Goal: Task Accomplishment & Management: Manage account settings

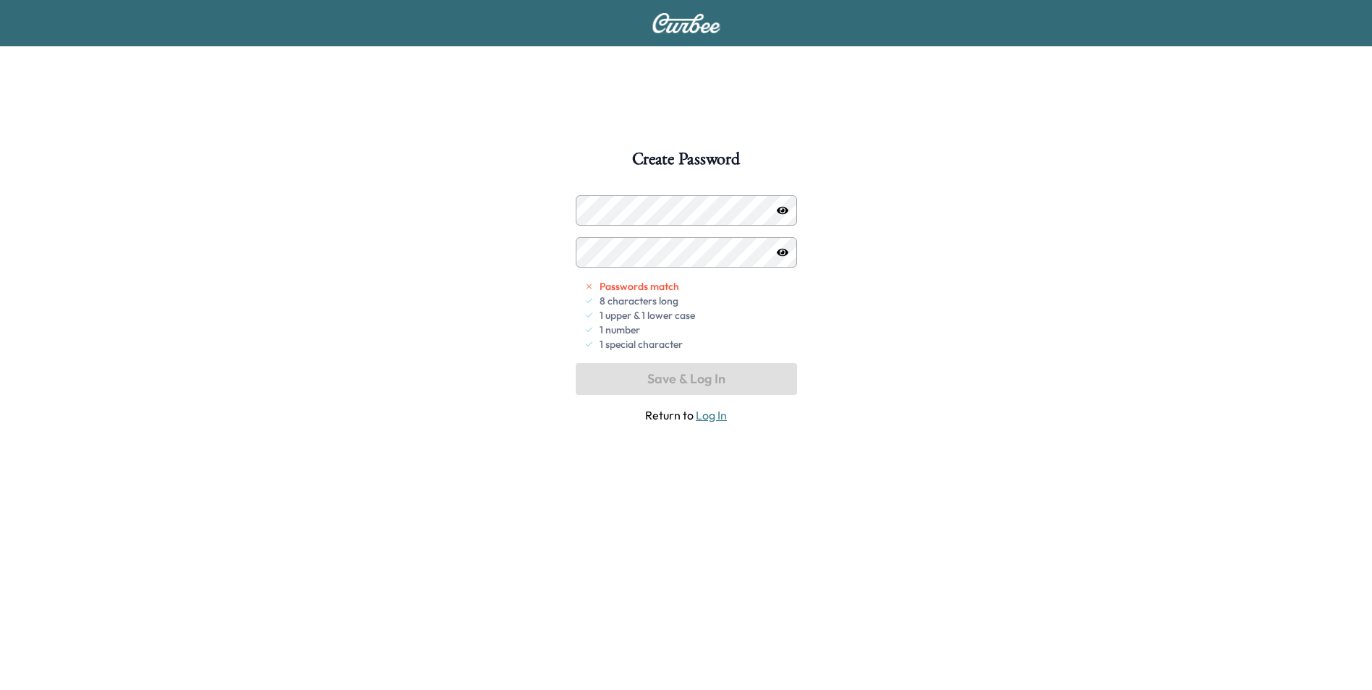
click at [779, 250] on icon "button" at bounding box center [783, 252] width 12 height 8
click at [779, 250] on icon "button" at bounding box center [783, 251] width 12 height 9
click at [664, 387] on button "Save & Log In" at bounding box center [686, 379] width 221 height 32
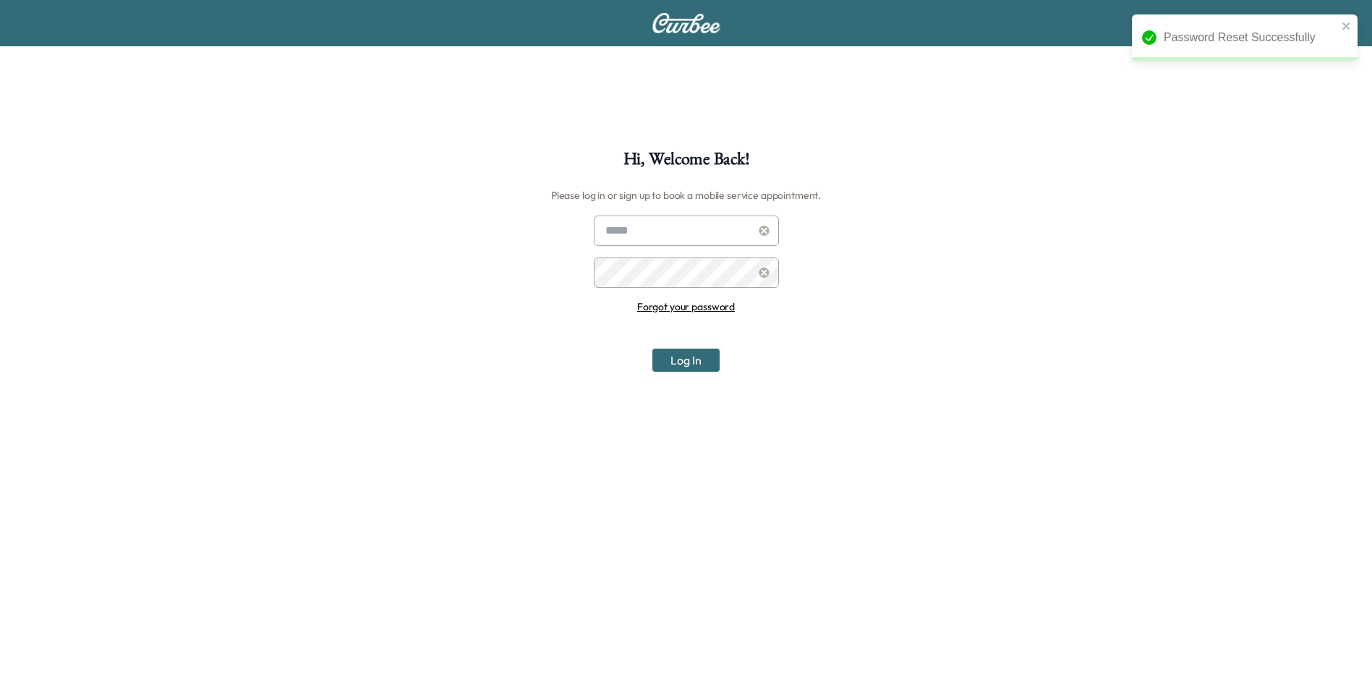
drag, startPoint x: 678, startPoint y: 244, endPoint x: 679, endPoint y: 236, distance: 8.1
click at [678, 244] on input "text" at bounding box center [686, 230] width 185 height 30
type input "**********"
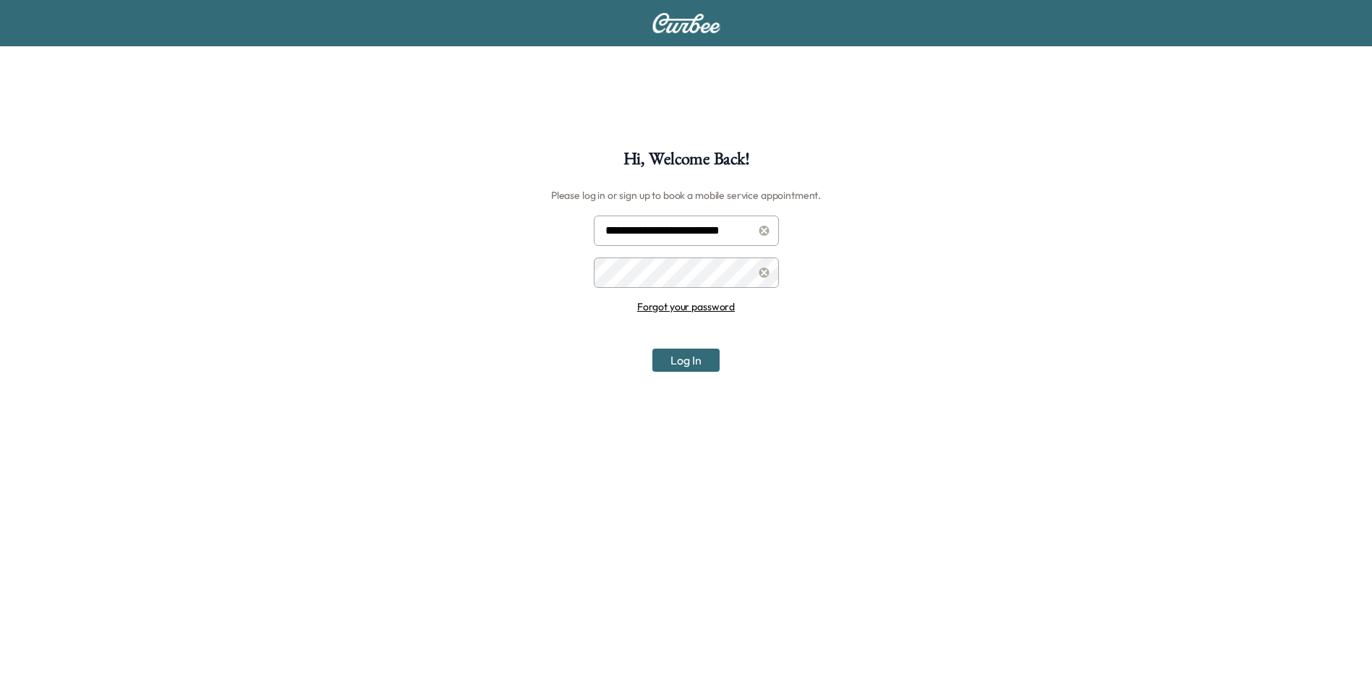
click at [652, 349] on button "Log In" at bounding box center [685, 360] width 67 height 23
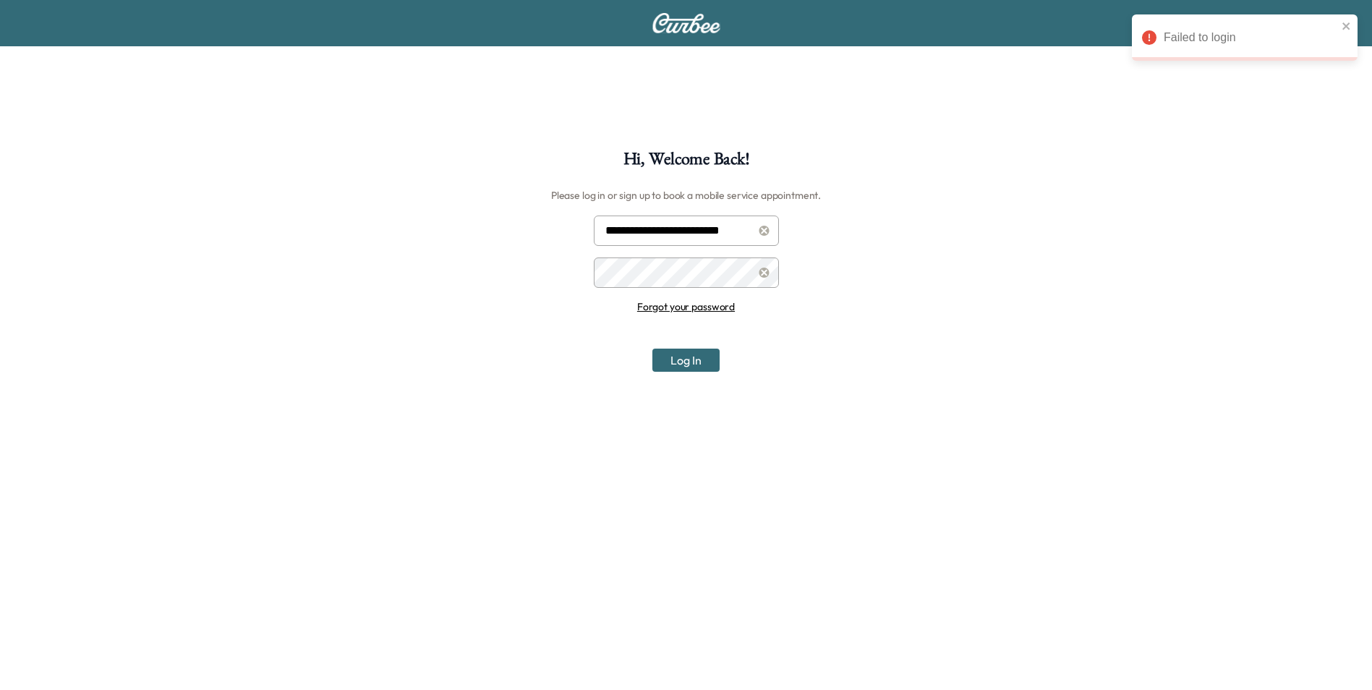
click at [761, 268] on icon at bounding box center [764, 273] width 11 height 10
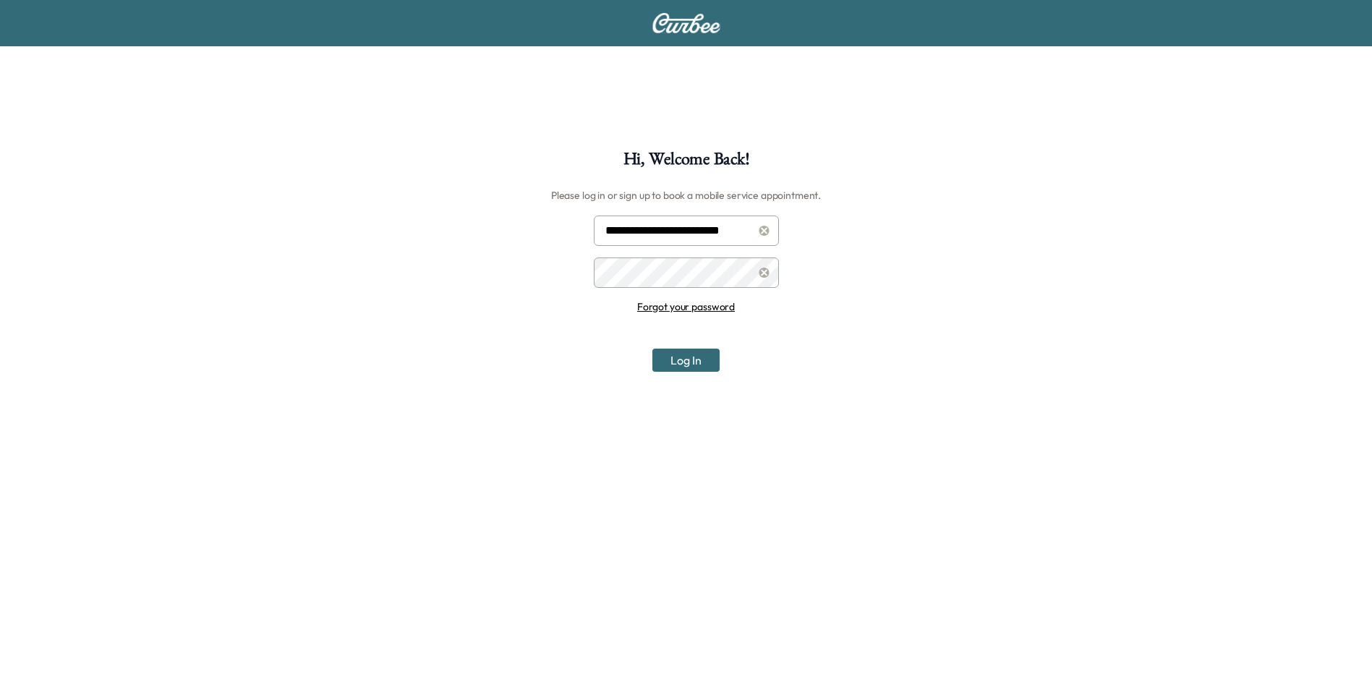
click at [652, 349] on button "Log In" at bounding box center [685, 360] width 67 height 23
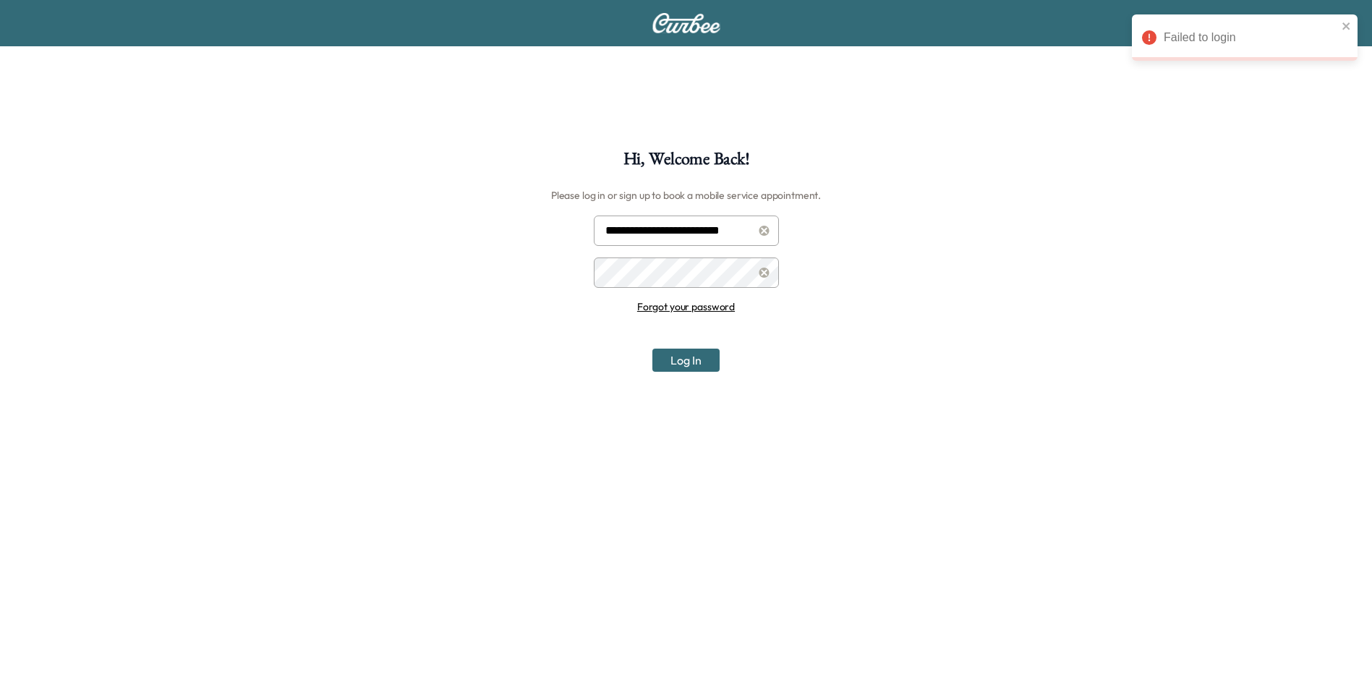
click at [758, 268] on div at bounding box center [764, 272] width 17 height 17
click at [583, 280] on div "**********" at bounding box center [686, 495] width 1372 height 690
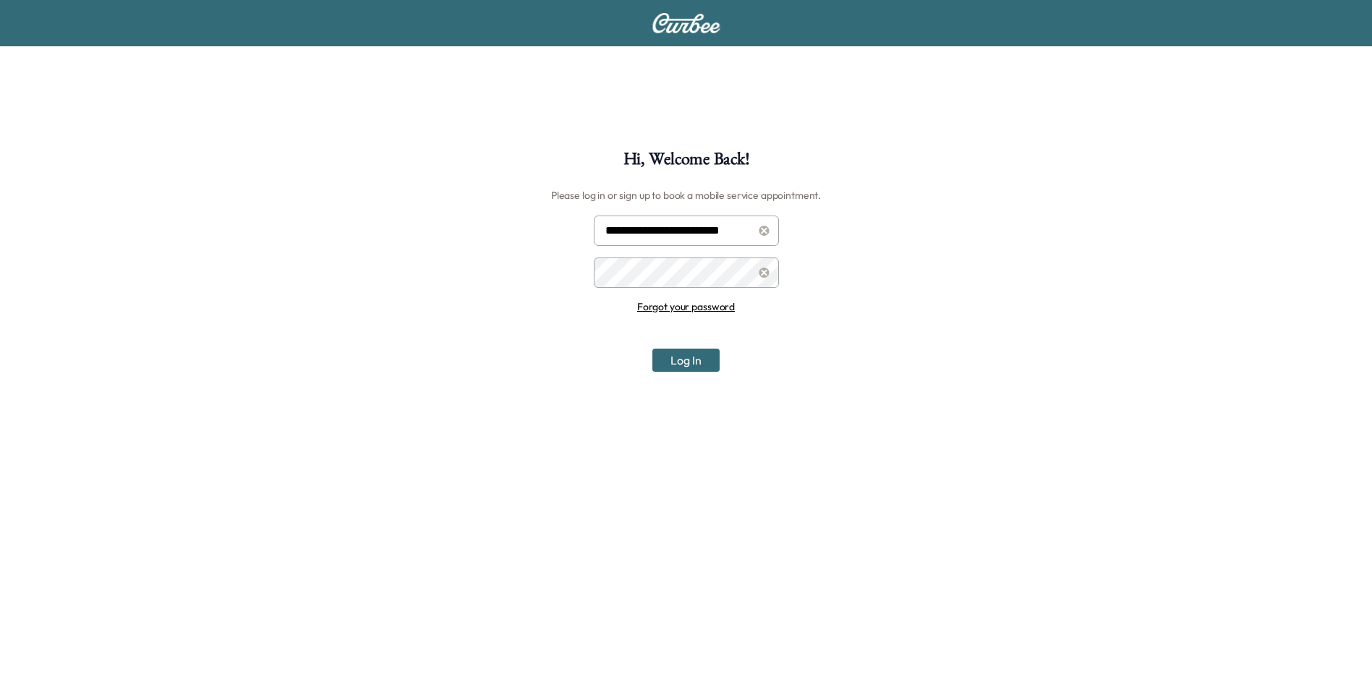
click at [652, 349] on button "Log In" at bounding box center [685, 360] width 67 height 23
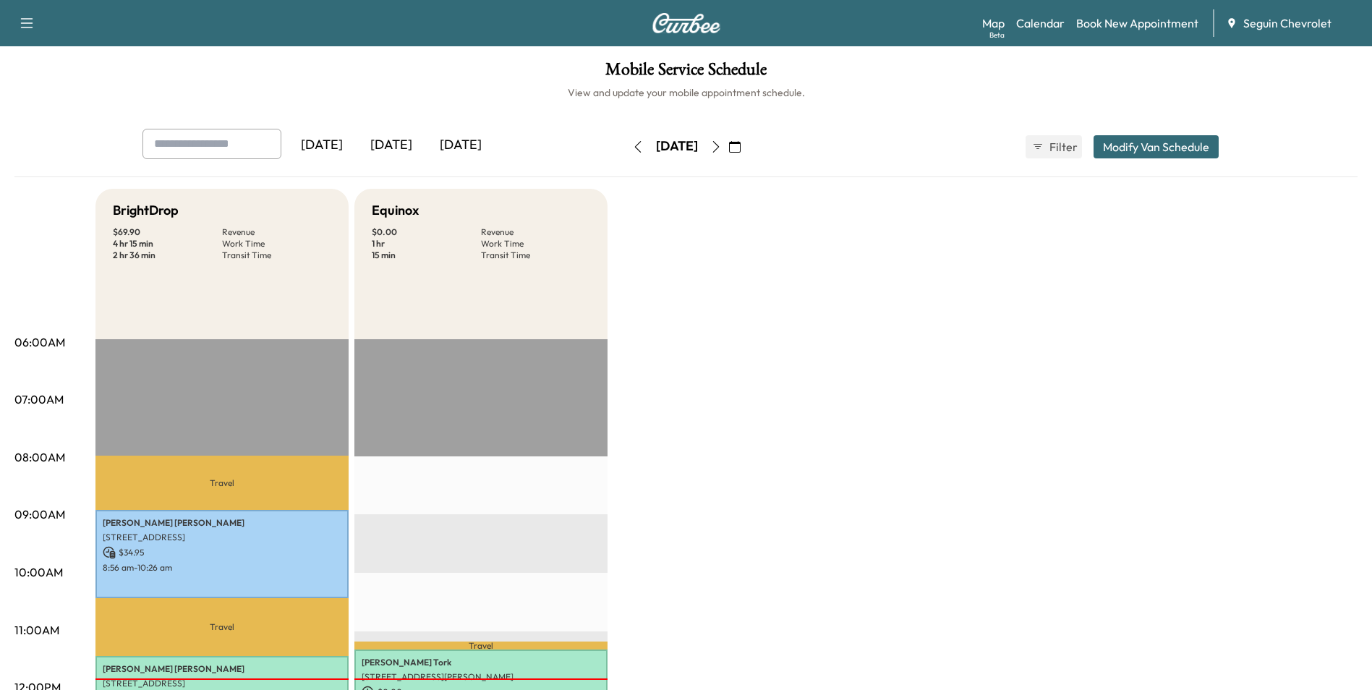
click at [747, 142] on button "button" at bounding box center [734, 146] width 25 height 23
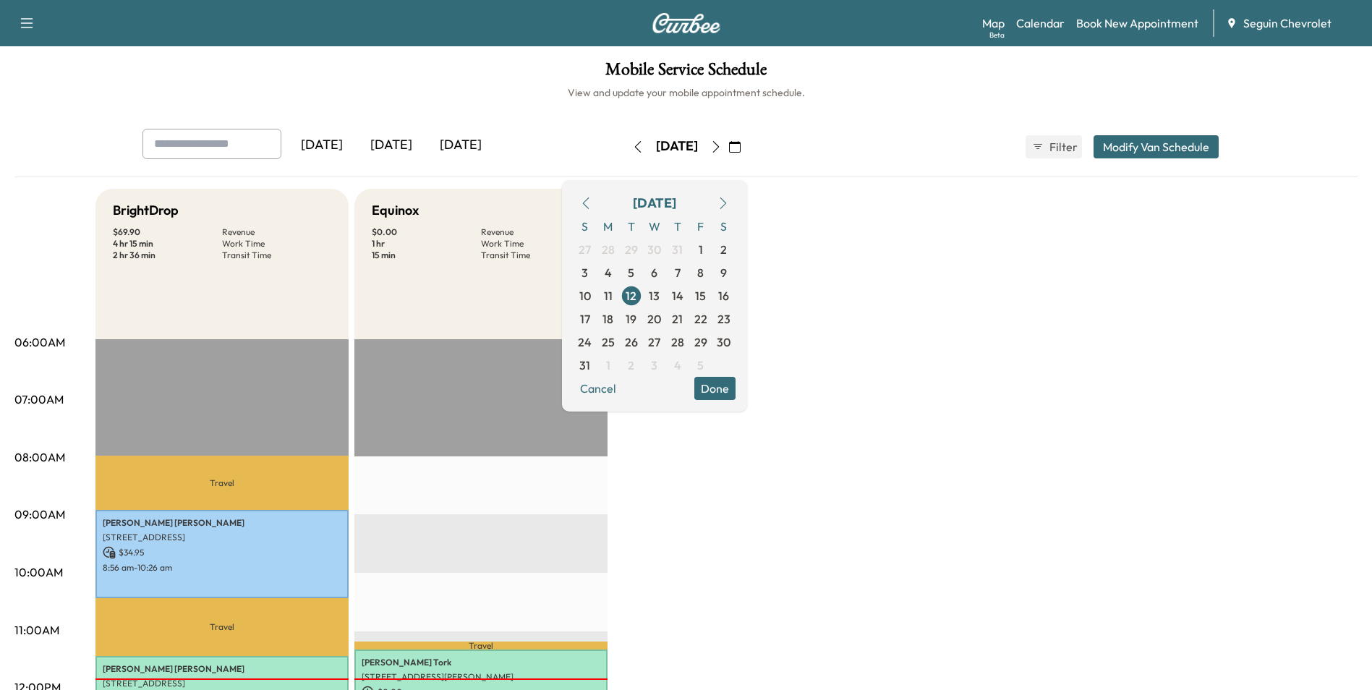
click at [481, 153] on div "[DATE]" at bounding box center [460, 145] width 69 height 33
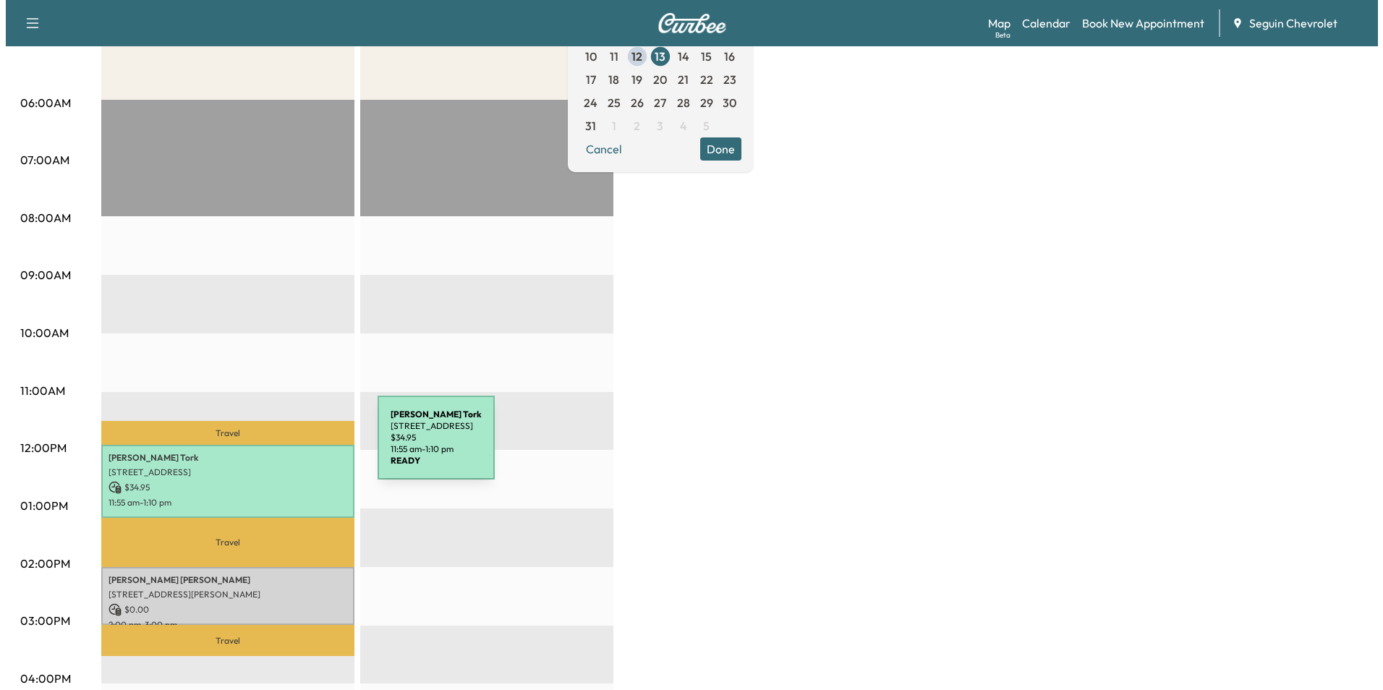
scroll to position [217, 0]
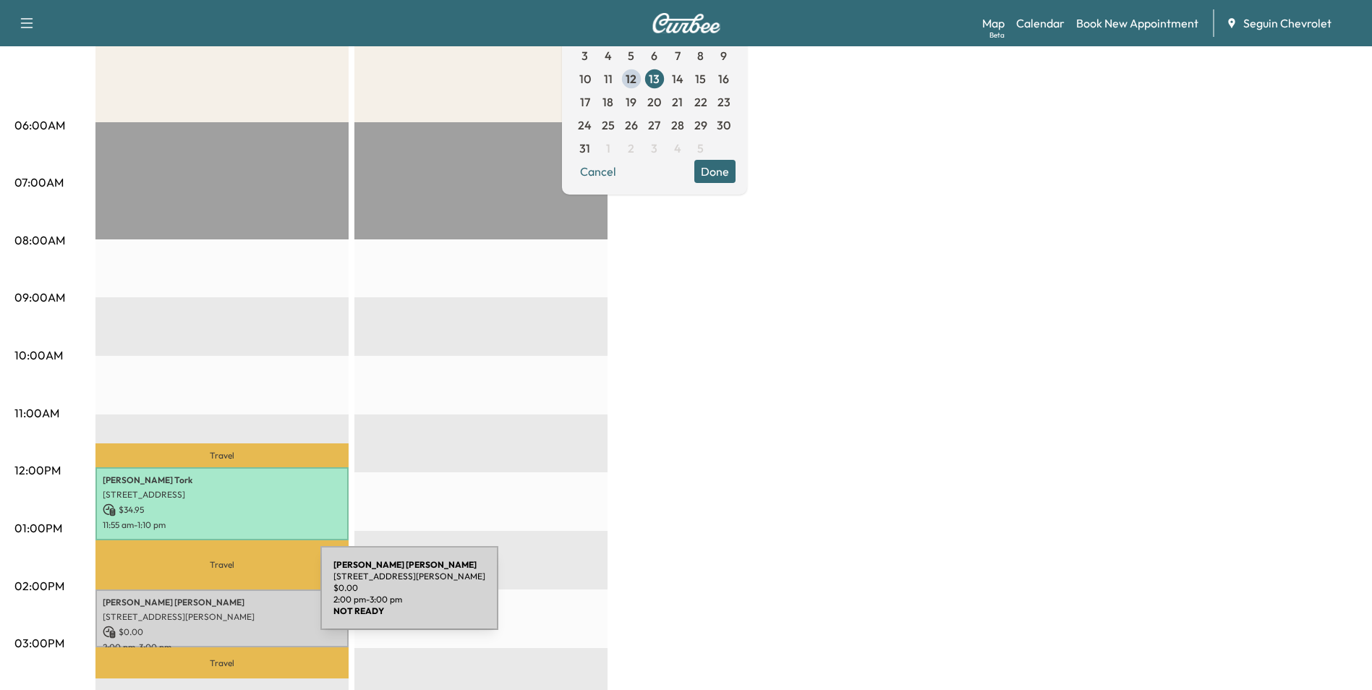
click at [212, 597] on p "[PERSON_NAME]" at bounding box center [222, 603] width 239 height 12
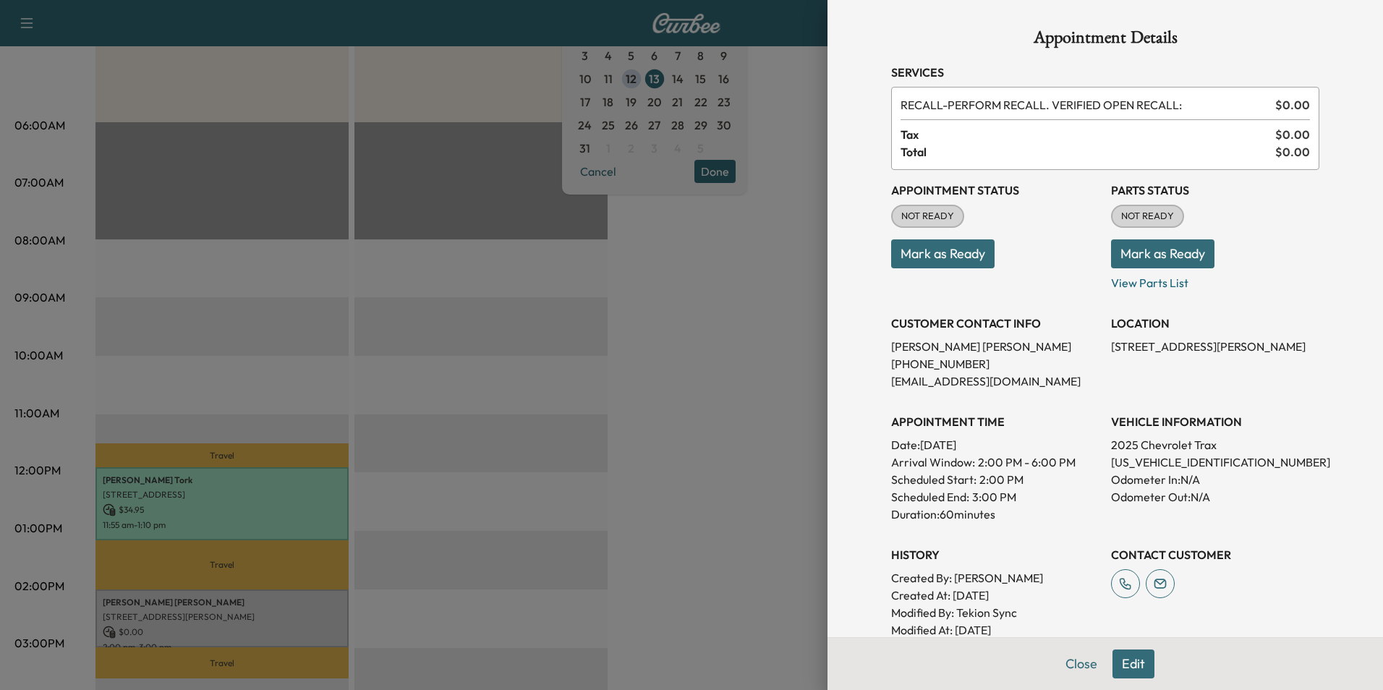
click at [1142, 252] on button "Mark as Ready" at bounding box center [1162, 253] width 103 height 29
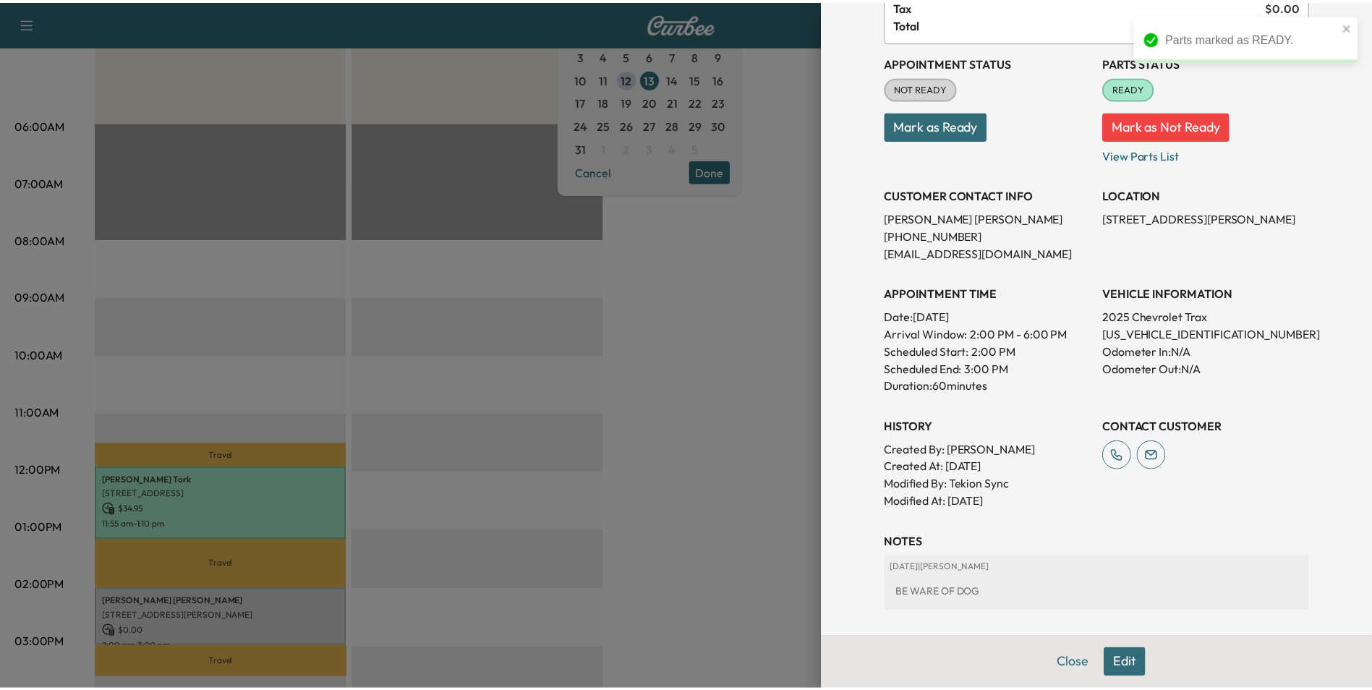
scroll to position [0, 0]
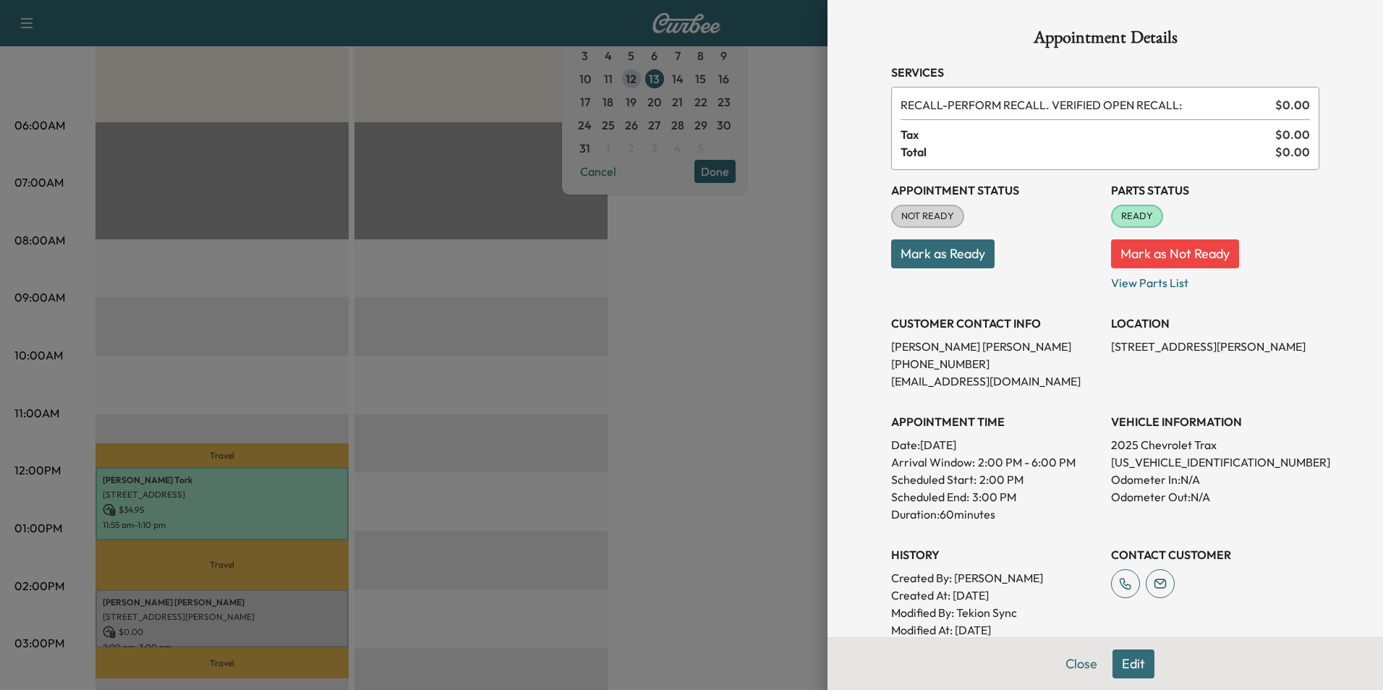
click at [744, 458] on div at bounding box center [691, 345] width 1383 height 690
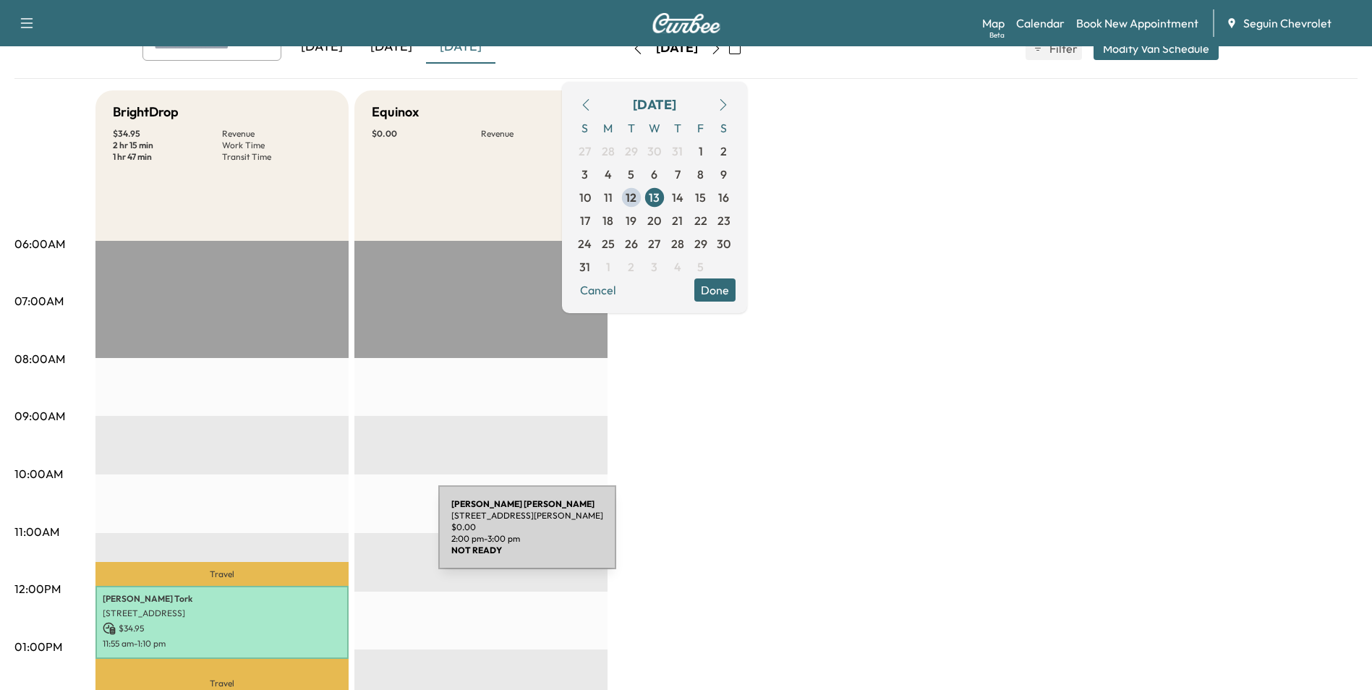
scroll to position [92, 0]
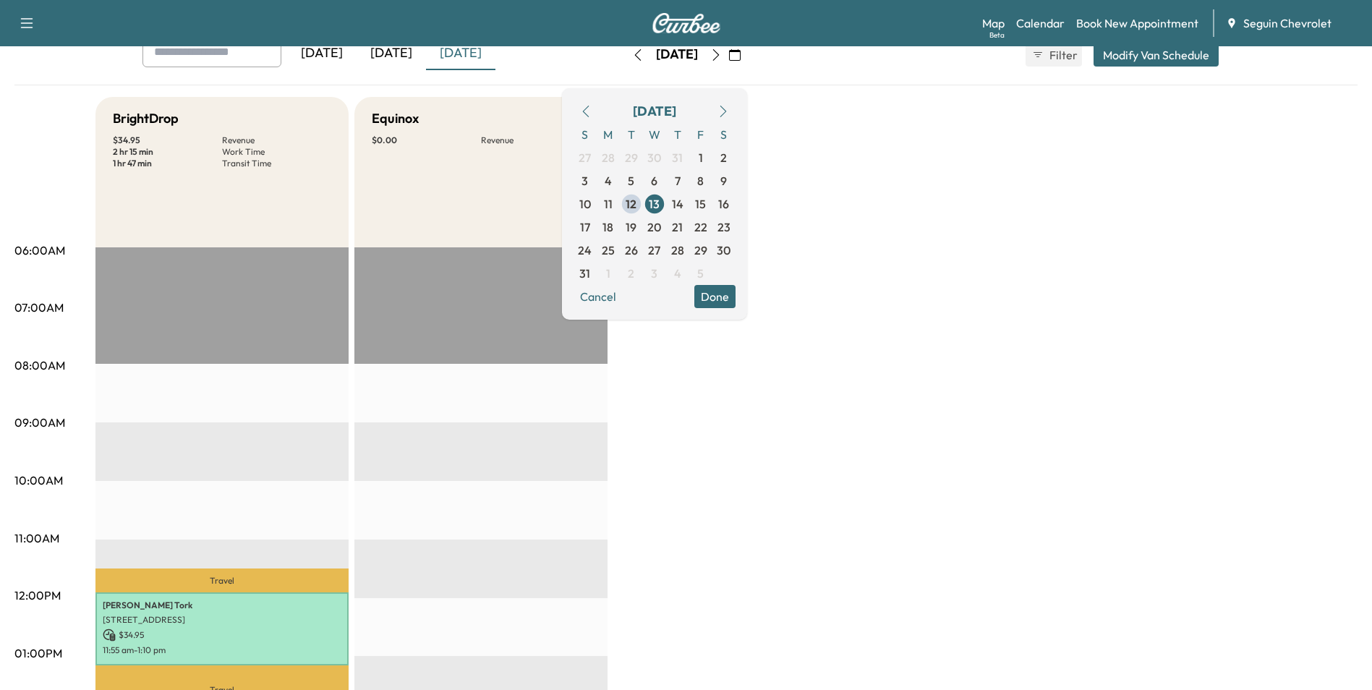
click at [411, 57] on div "[DATE]" at bounding box center [390, 53] width 69 height 33
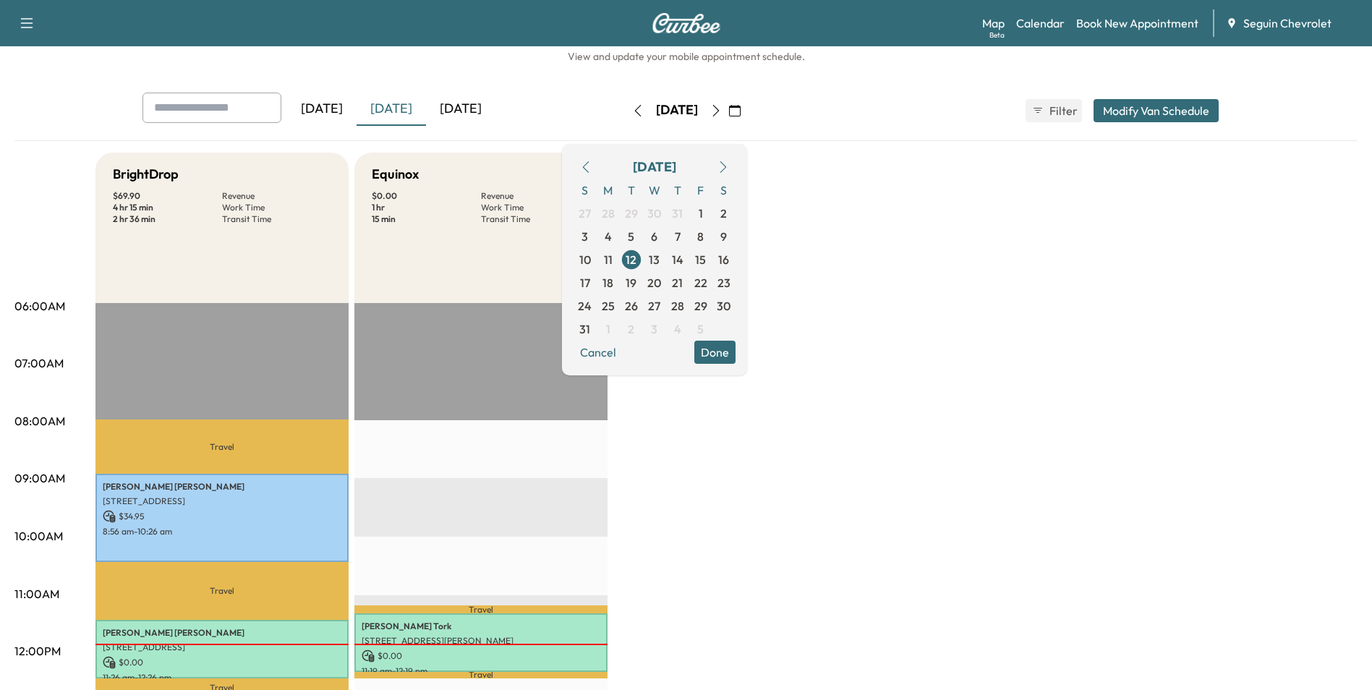
scroll to position [20, 0]
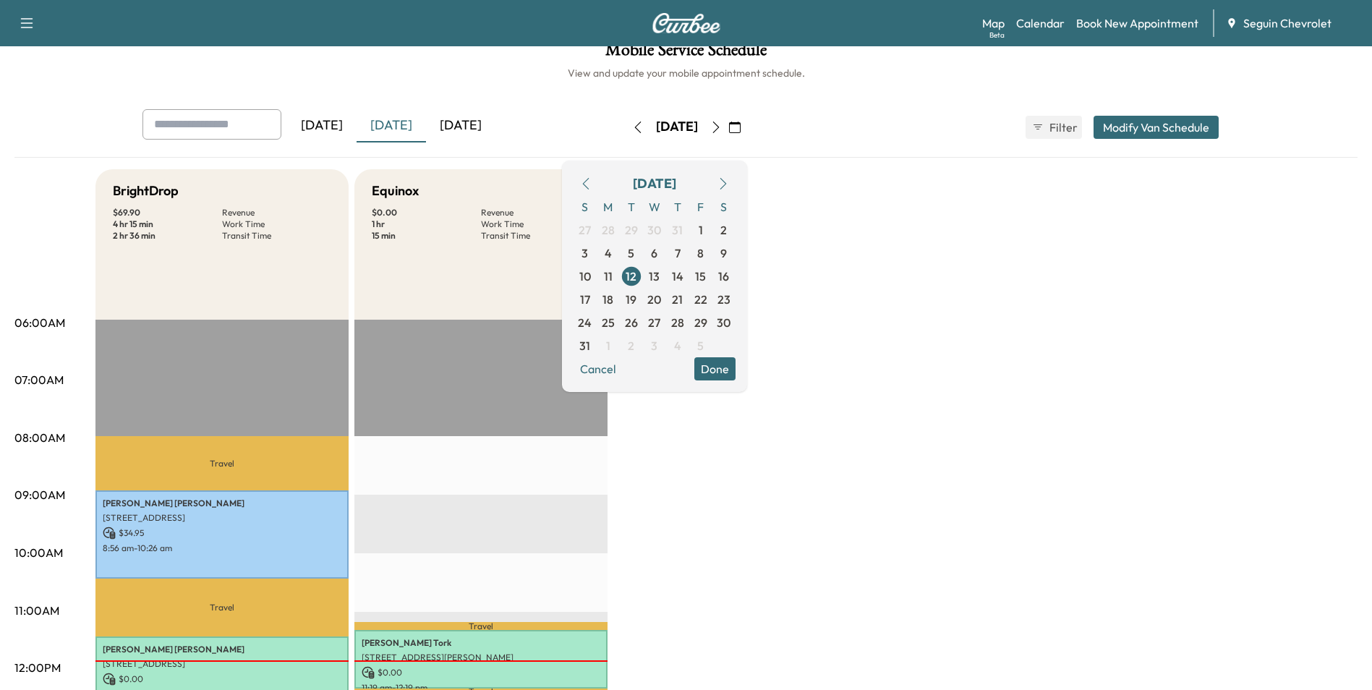
click at [338, 128] on div "[DATE]" at bounding box center [321, 125] width 69 height 33
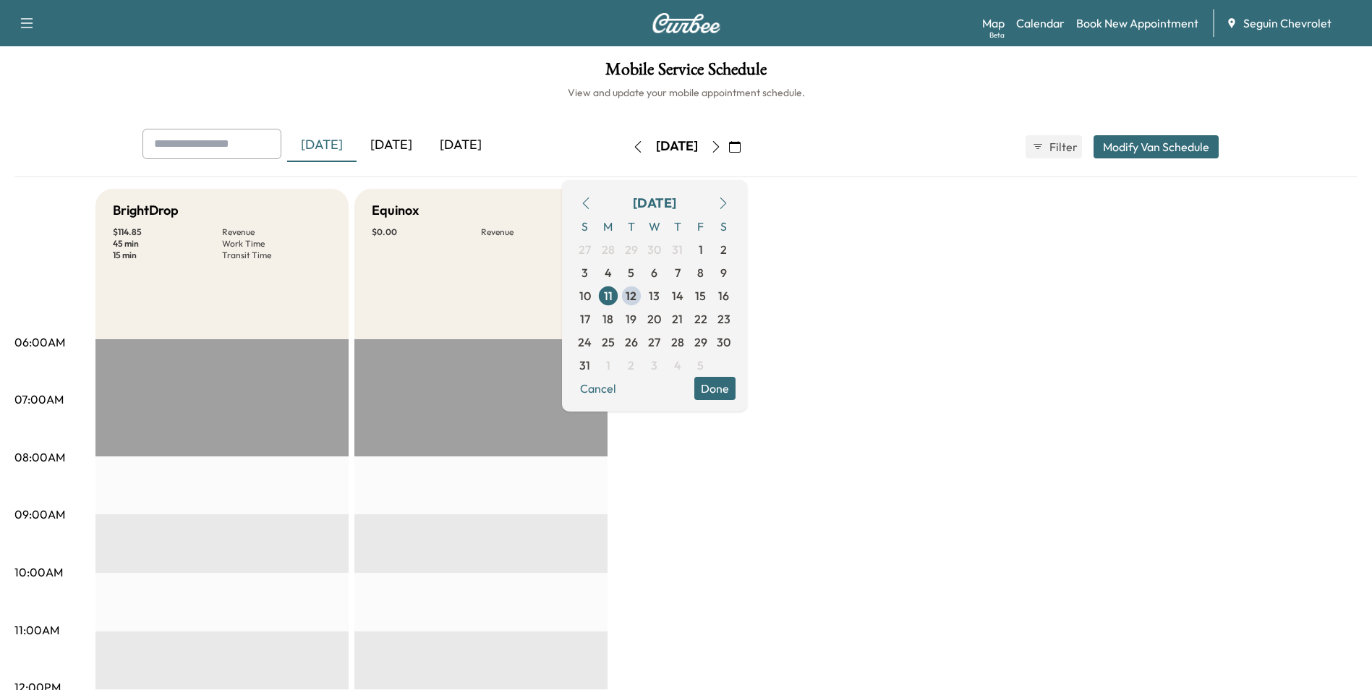
click at [404, 146] on div "[DATE]" at bounding box center [390, 145] width 69 height 33
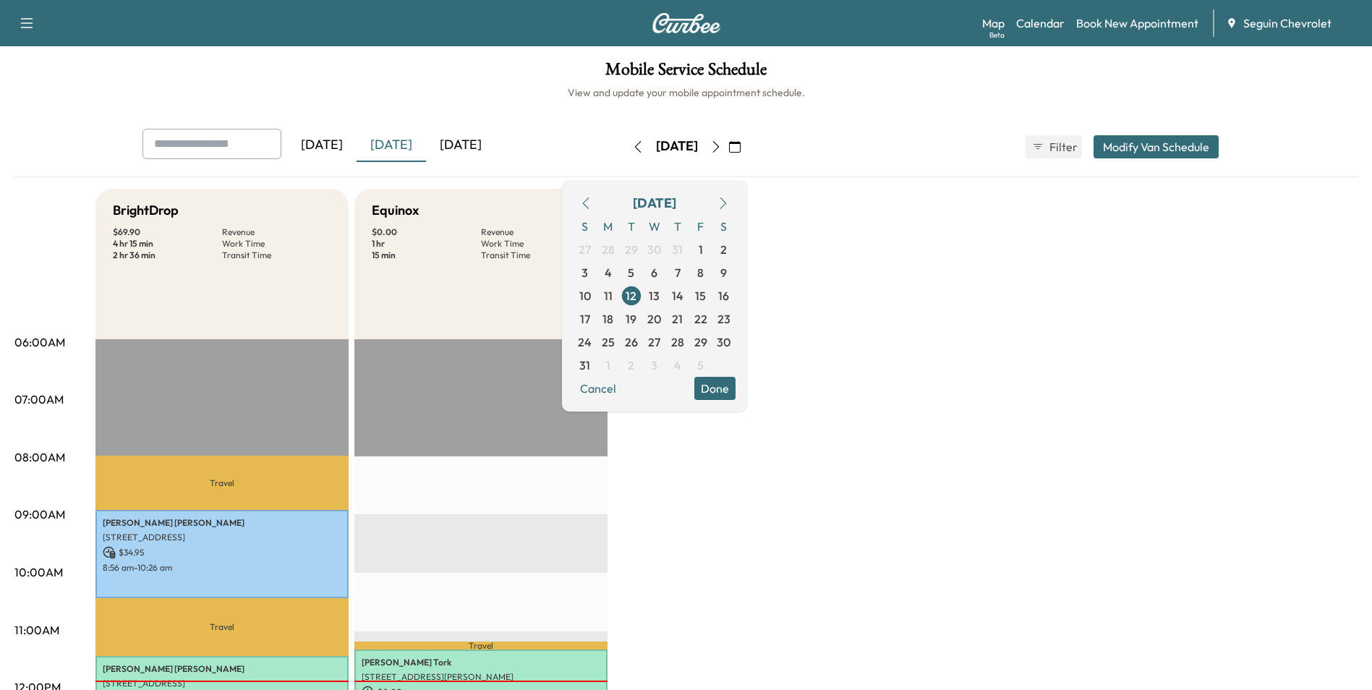
click at [435, 140] on div "[DATE]" at bounding box center [460, 145] width 69 height 33
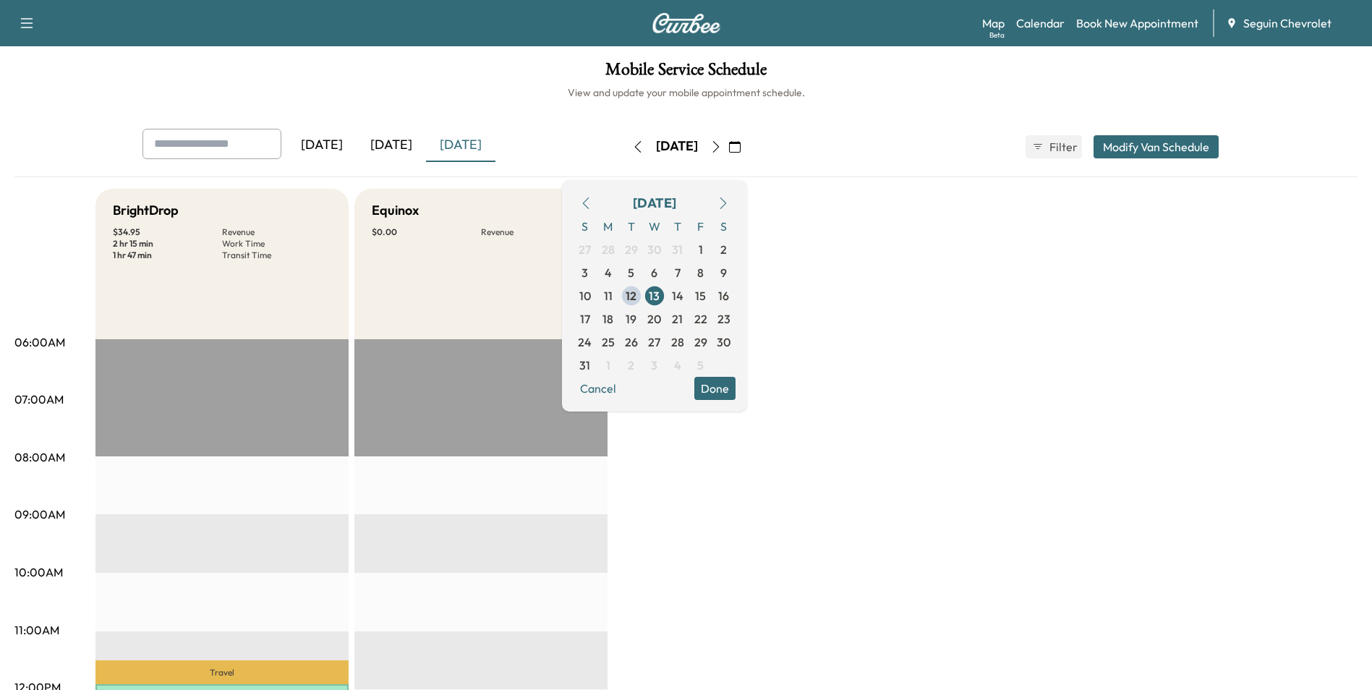
click at [740, 149] on icon "button" at bounding box center [735, 147] width 12 height 12
